Goal: Transaction & Acquisition: Purchase product/service

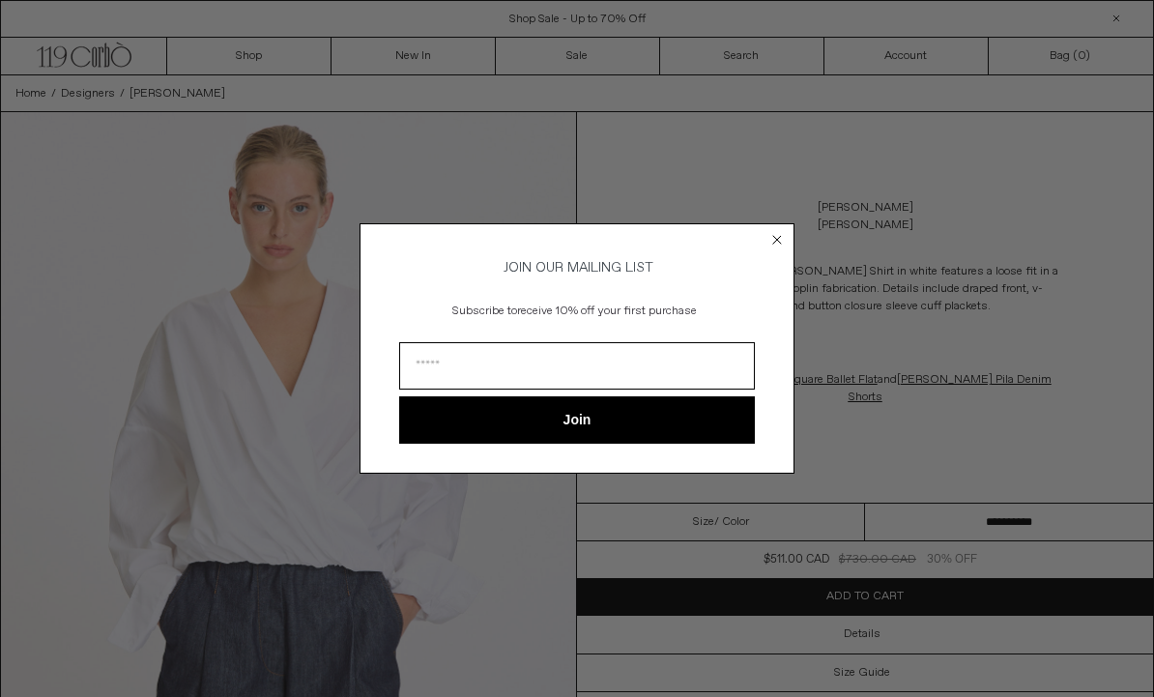
click at [779, 231] on circle "Close dialog" at bounding box center [778, 240] width 18 height 18
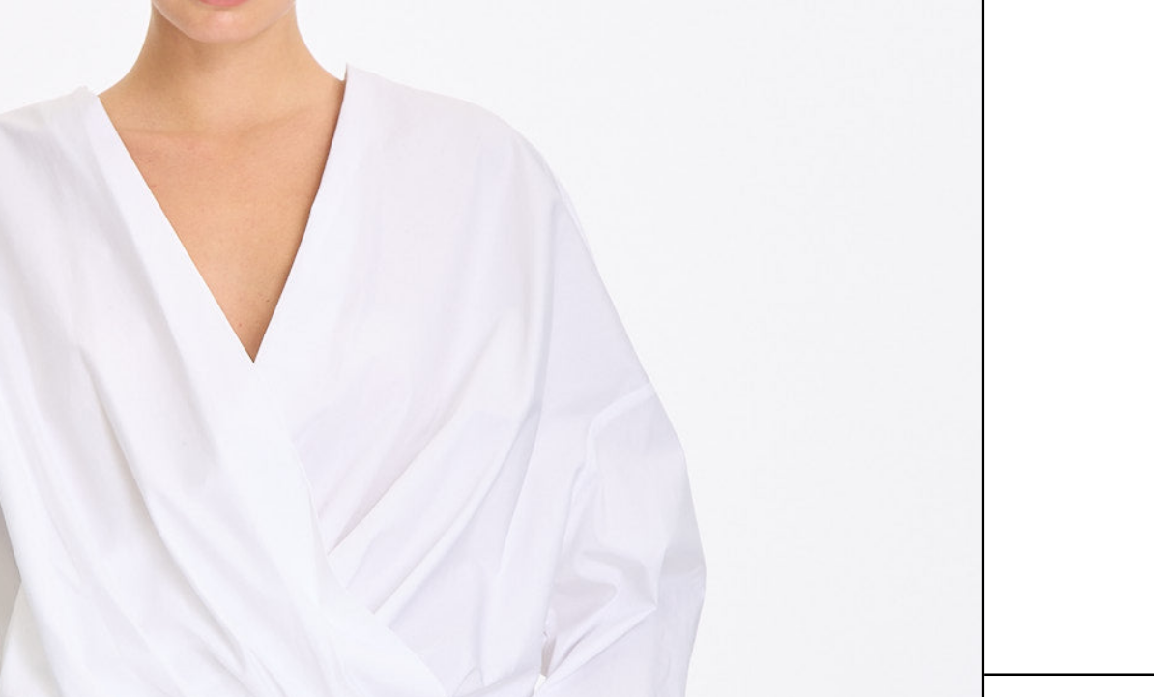
scroll to position [127, 0]
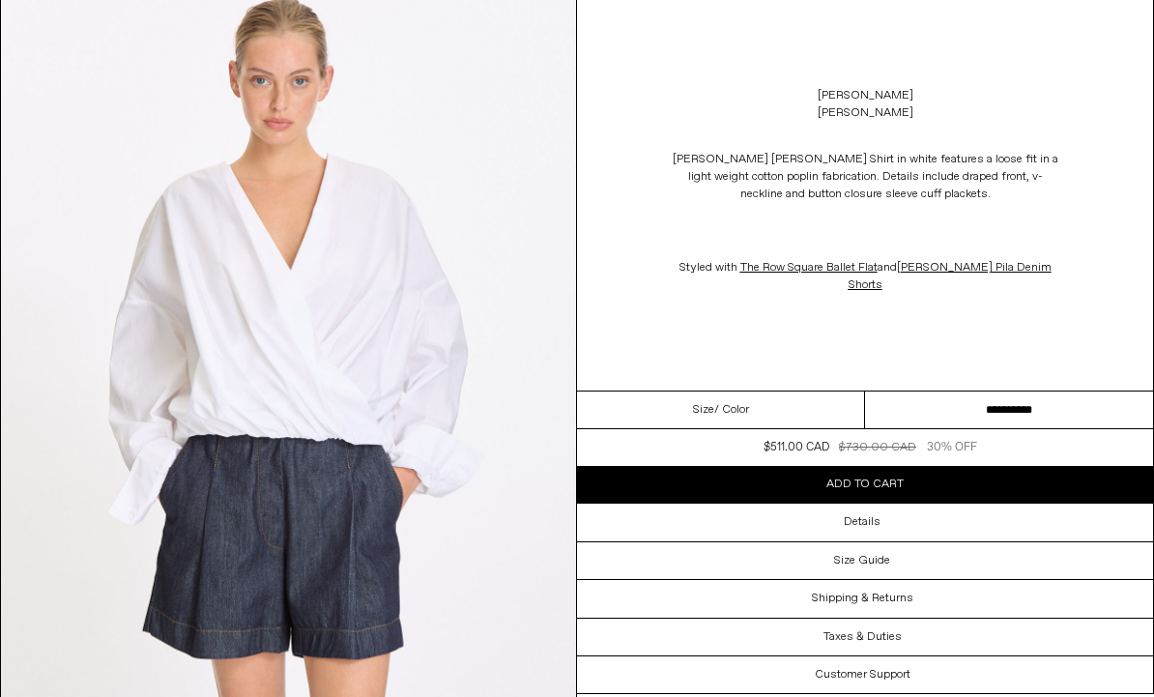
scroll to position [127, 0]
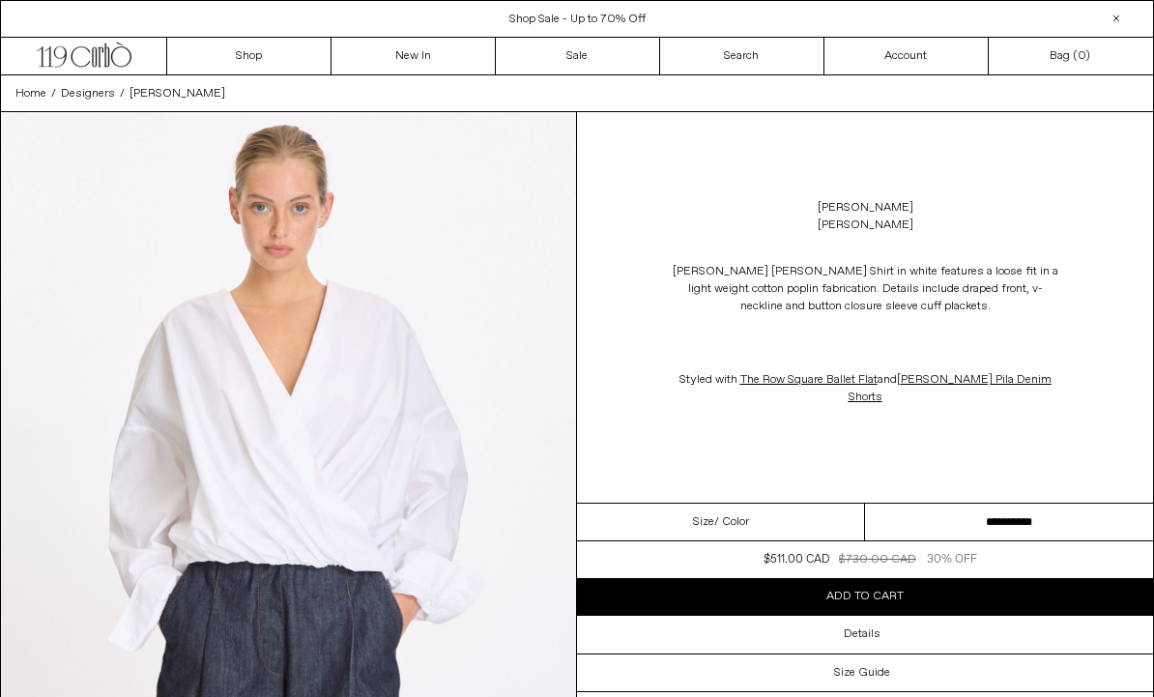
scroll to position [127, 0]
